Goal: Task Accomplishment & Management: Manage account settings

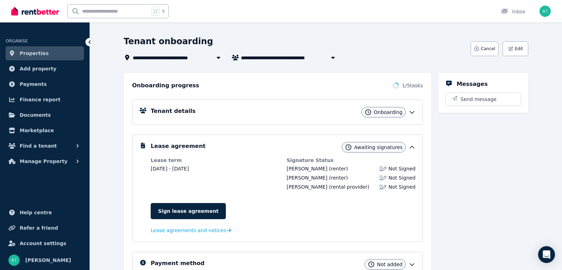
scroll to position [40, 0]
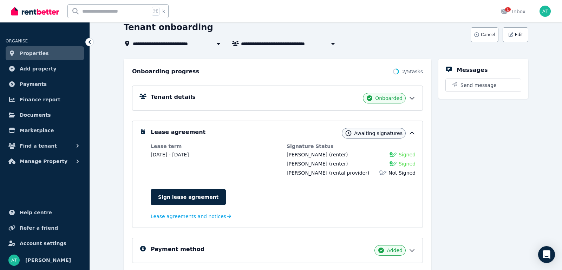
scroll to position [51, 0]
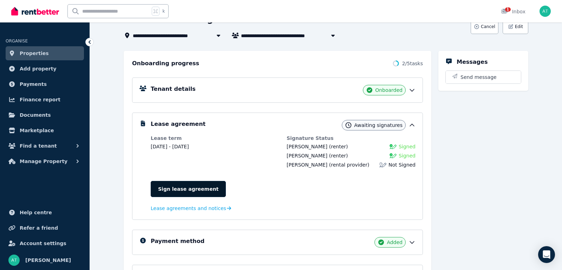
click at [203, 186] on link "Sign lease agreement" at bounding box center [188, 189] width 75 height 16
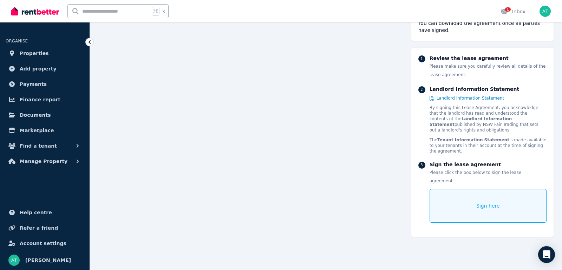
scroll to position [246, 0]
click at [478, 189] on div "Sign here" at bounding box center [487, 206] width 117 height 34
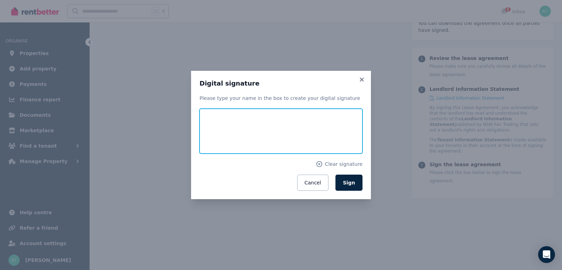
click at [267, 148] on input "text" at bounding box center [280, 131] width 163 height 45
type input "**********"
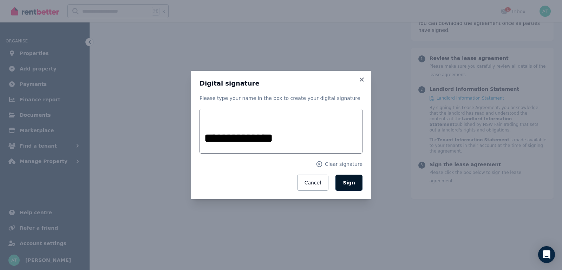
click at [355, 182] on span "Sign" at bounding box center [349, 183] width 12 height 6
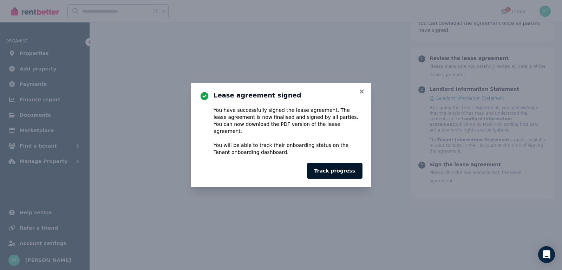
click at [335, 165] on button "Track progress" at bounding box center [334, 171] width 55 height 16
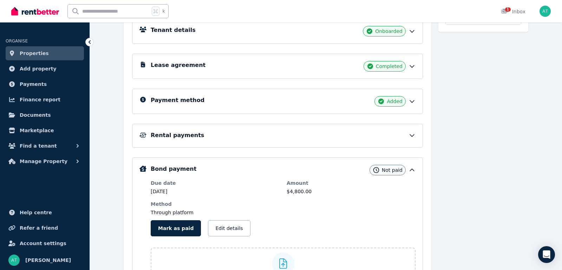
scroll to position [99, 0]
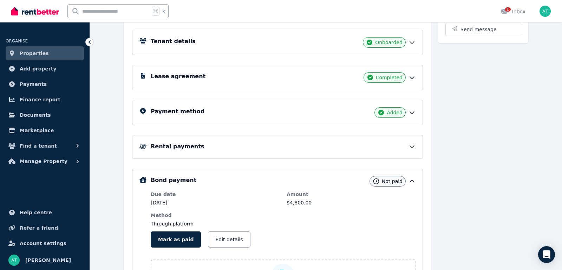
click at [263, 48] on div "Tenant details Onboarded" at bounding box center [277, 42] width 291 height 25
click at [207, 41] on div "Tenant details Onboarded" at bounding box center [283, 42] width 265 height 11
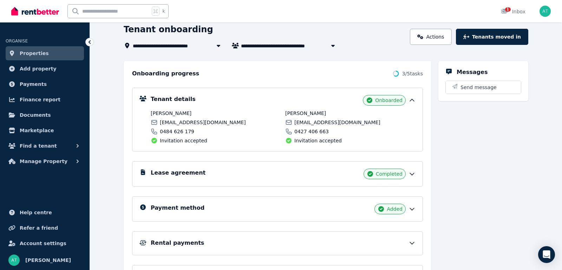
scroll to position [40, 0]
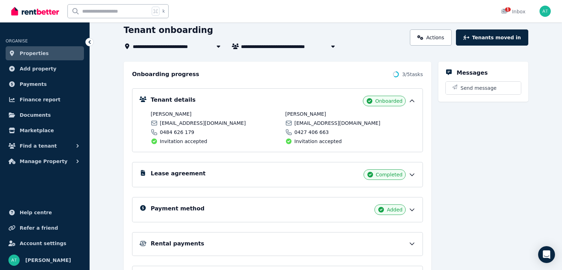
click at [415, 168] on div "Lease agreement Completed" at bounding box center [277, 174] width 291 height 25
click at [409, 178] on div "Lease agreement Completed" at bounding box center [283, 175] width 265 height 11
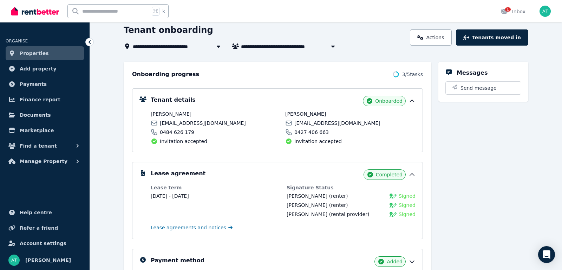
click at [201, 225] on span "Lease agreements and notices" at bounding box center [188, 227] width 75 height 7
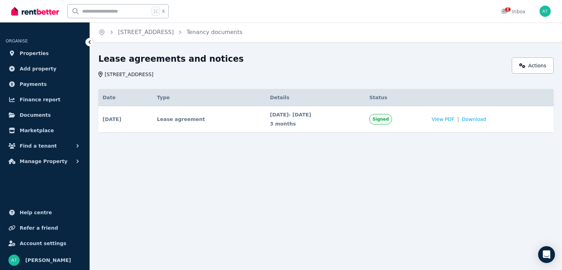
click at [486, 112] on td "View PDF | Download" at bounding box center [490, 119] width 126 height 26
click at [486, 116] on span "Download" at bounding box center [474, 119] width 25 height 7
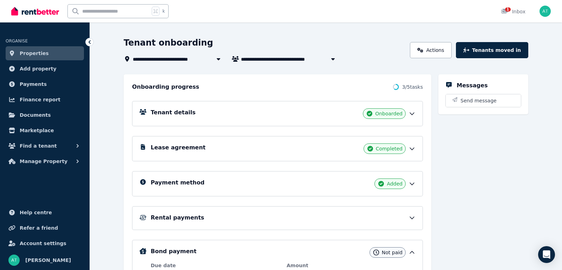
scroll to position [27, 0]
click at [239, 114] on div "Tenant details Onboarded" at bounding box center [283, 114] width 265 height 11
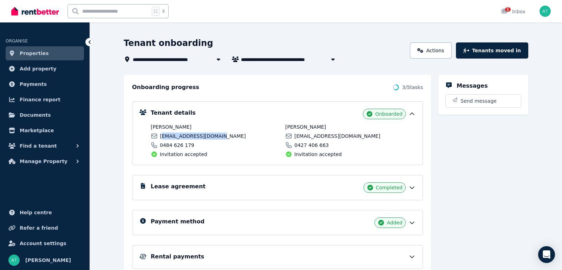
drag, startPoint x: 225, startPoint y: 137, endPoint x: 162, endPoint y: 135, distance: 63.6
click at [162, 135] on div "ashmvandalen@gmail.com" at bounding box center [216, 136] width 130 height 7
drag, startPoint x: 152, startPoint y: 126, endPoint x: 190, endPoint y: 128, distance: 38.3
click at [190, 128] on span "[PERSON_NAME]" at bounding box center [216, 127] width 130 height 7
copy span "[PERSON_NAME]"
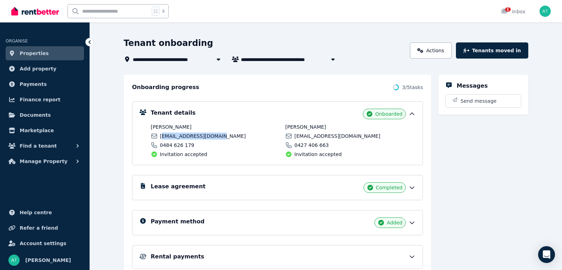
drag, startPoint x: 327, startPoint y: 127, endPoint x: 281, endPoint y: 127, distance: 46.0
click at [281, 127] on div "Anne Van Dalen ashmvandalen@gmail.com 0484 626 179 Invitation accepted Michiel …" at bounding box center [283, 141] width 265 height 34
copy div "ashmvandalen@gmail.com 0484 626 179 Invitation accepted Michiel Van Arkel"
click at [208, 152] on div "Invitation accepted" at bounding box center [216, 154] width 130 height 7
drag, startPoint x: 196, startPoint y: 146, endPoint x: 158, endPoint y: 138, distance: 39.1
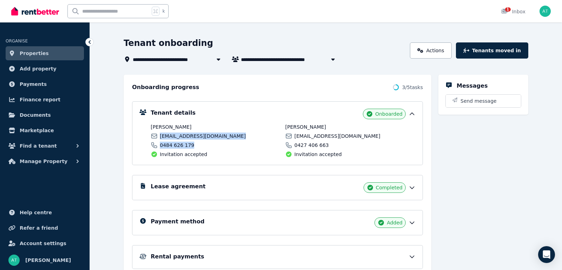
click at [158, 138] on div "Anne Van Dalen ashmvandalen@gmail.com 0484 626 179 Invitation accepted" at bounding box center [216, 141] width 130 height 34
copy div "ashmvandalen@gmail.com 0484 626 179"
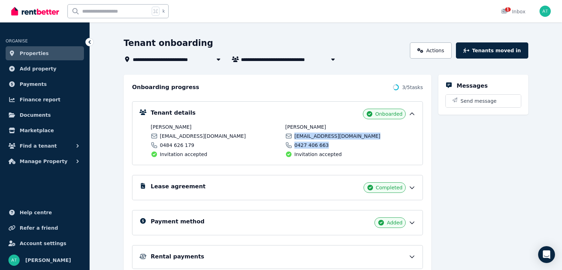
drag, startPoint x: 330, startPoint y: 143, endPoint x: 294, endPoint y: 137, distance: 36.3
click at [294, 137] on div "Michiel Van Arkel michielvanarkel@gmail.com 0427 406 663 Invitation accepted" at bounding box center [350, 141] width 130 height 34
copy div "michielvanarkel@gmail.com 0427 406 663"
